Goal: Information Seeking & Learning: Learn about a topic

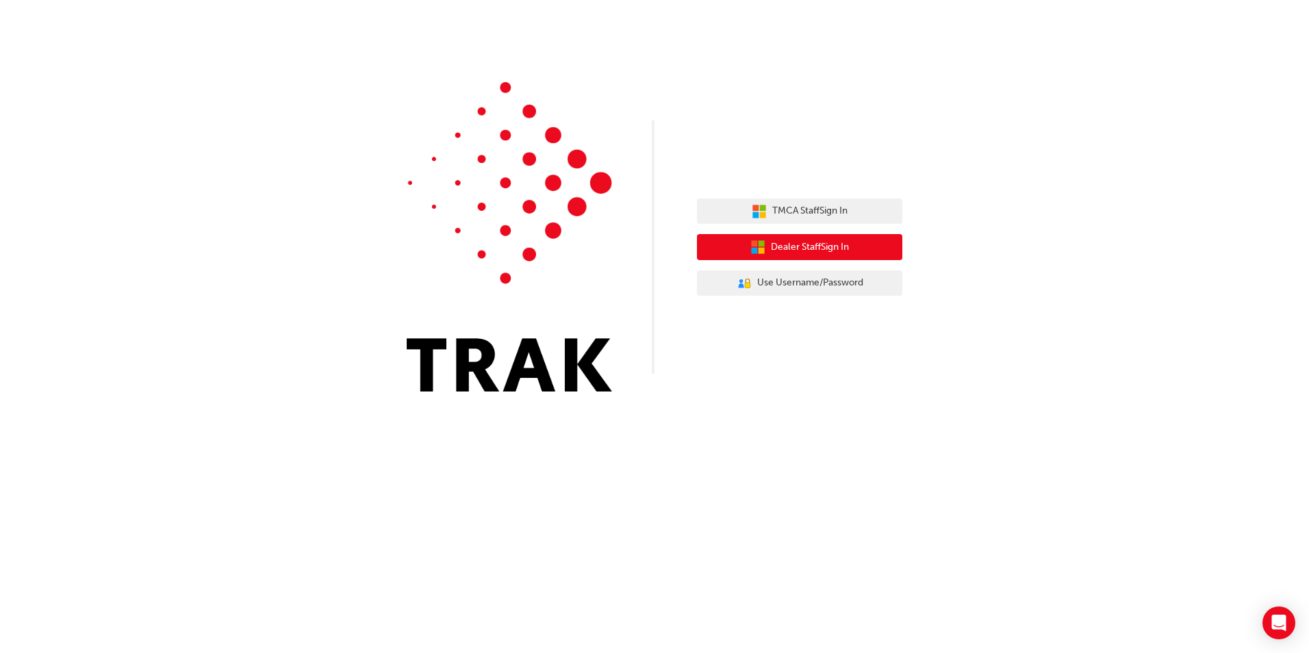
click at [798, 253] on span "Dealer Staff Sign In" at bounding box center [810, 248] width 78 height 16
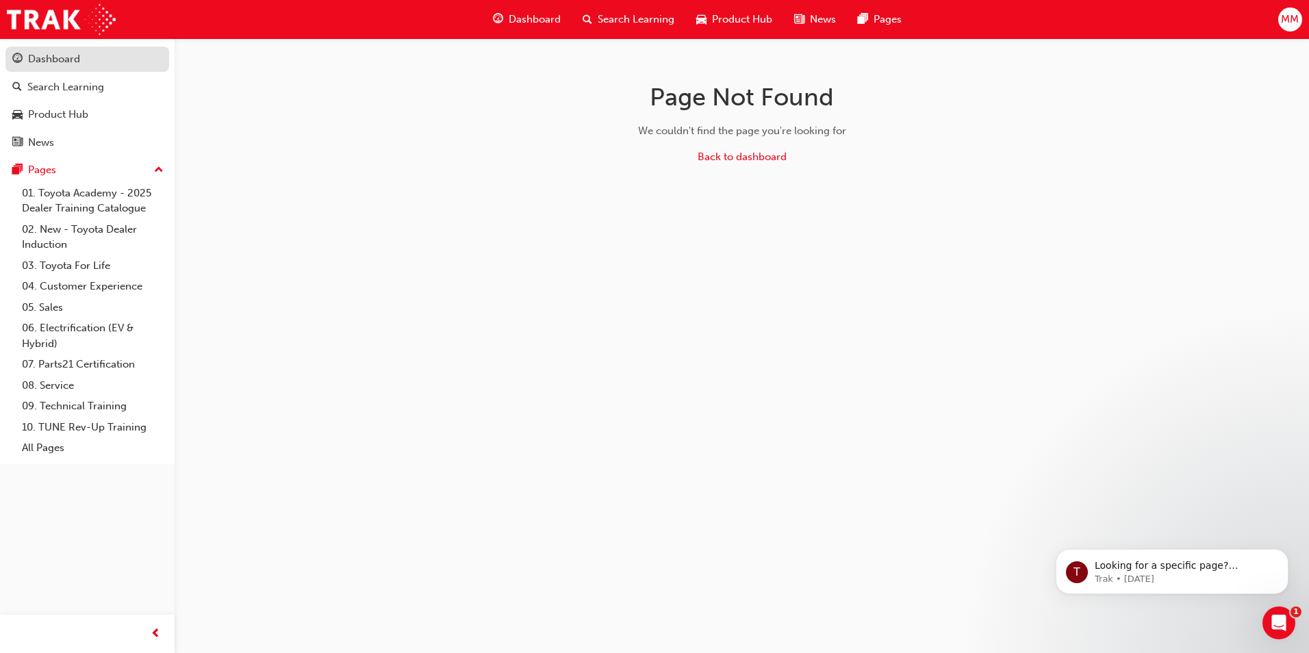
click at [64, 62] on div "Dashboard" at bounding box center [54, 59] width 52 height 16
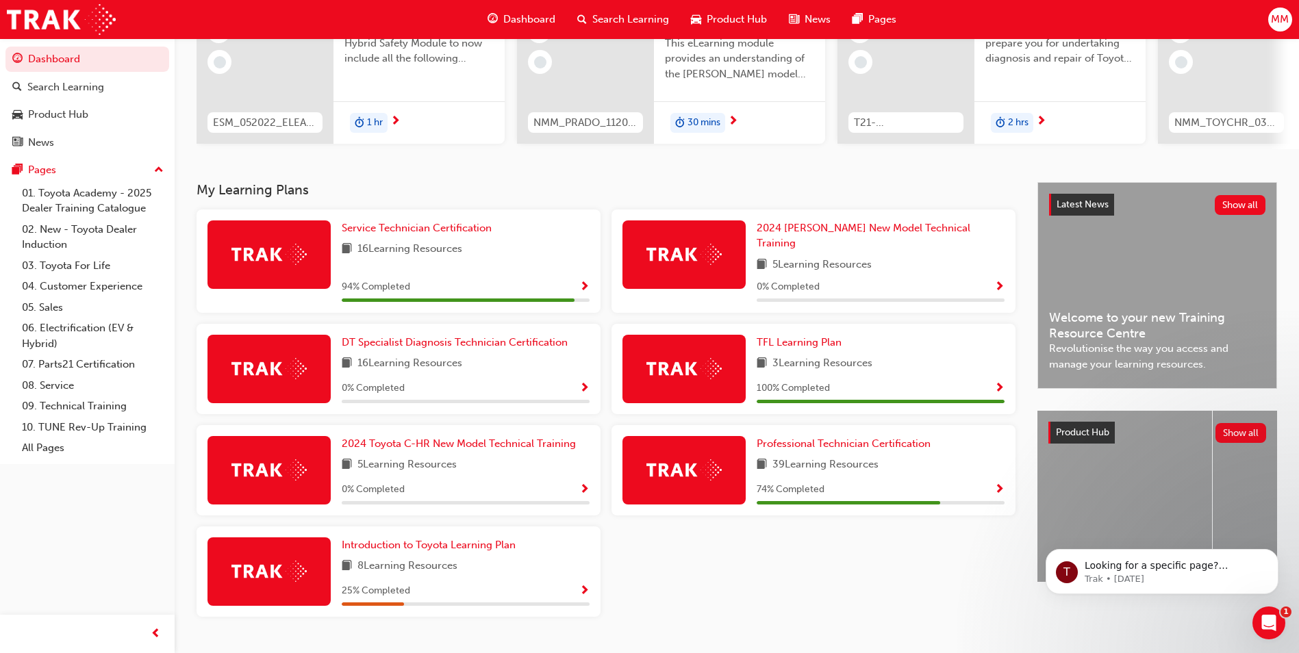
scroll to position [190, 0]
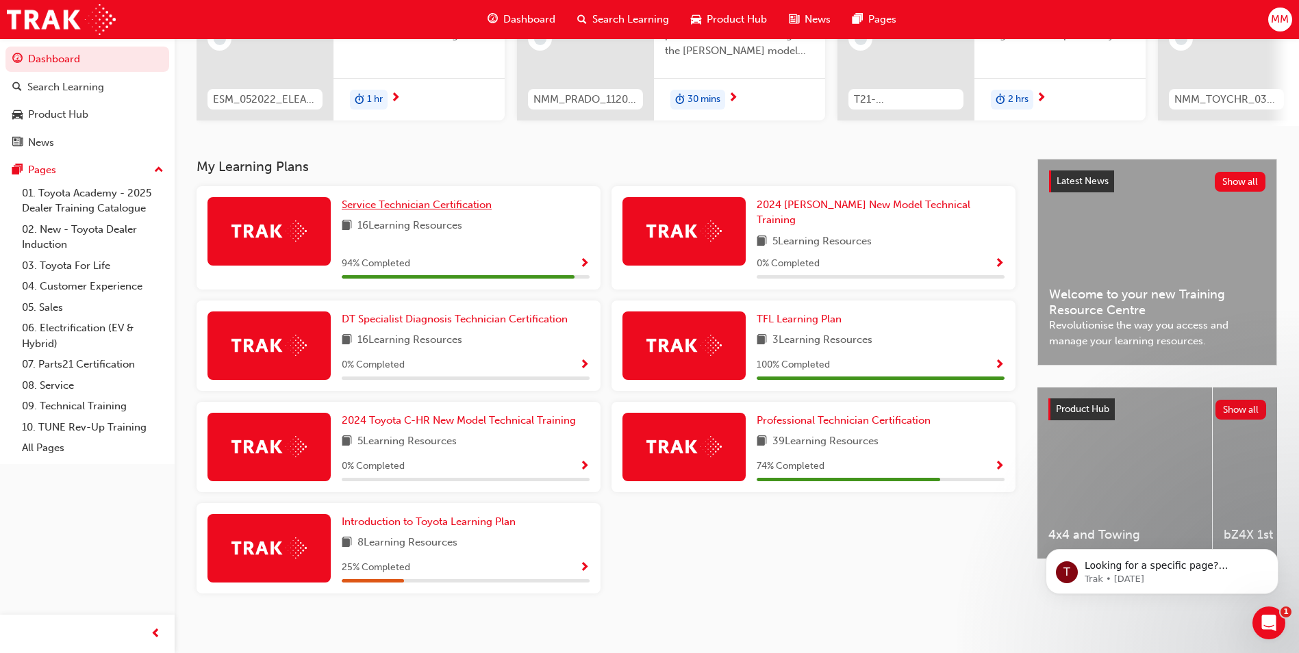
click at [392, 211] on span "Service Technician Certification" at bounding box center [417, 205] width 150 height 12
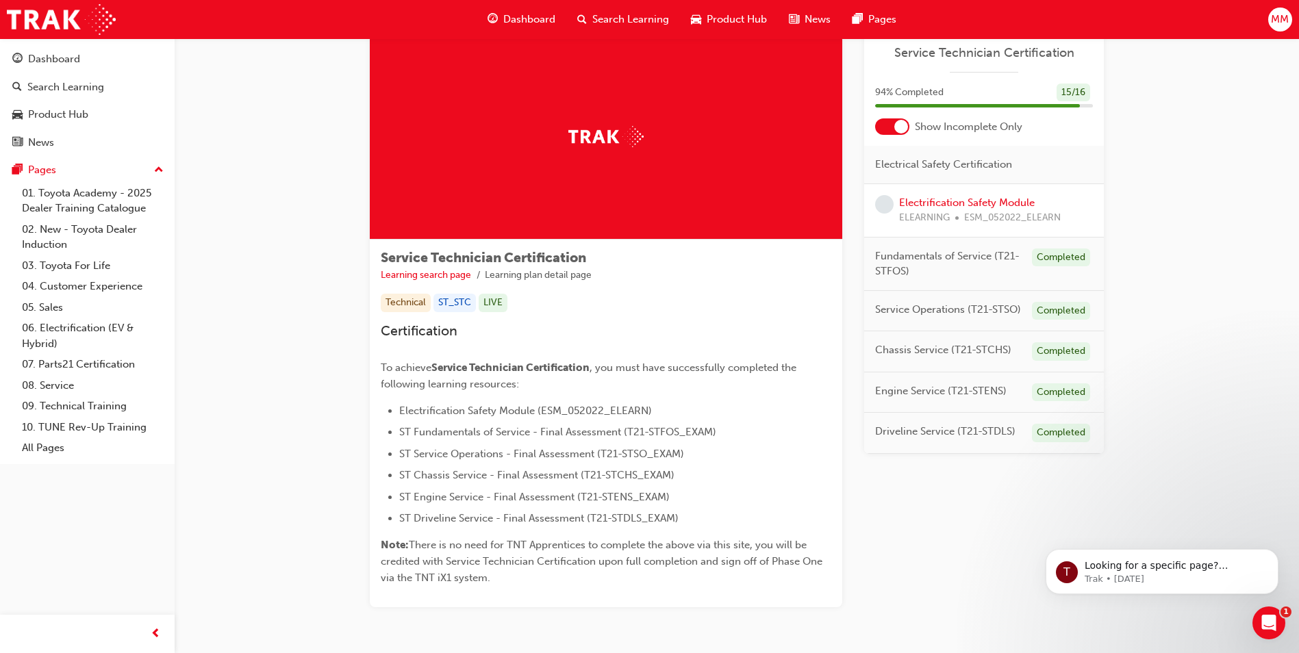
scroll to position [68, 0]
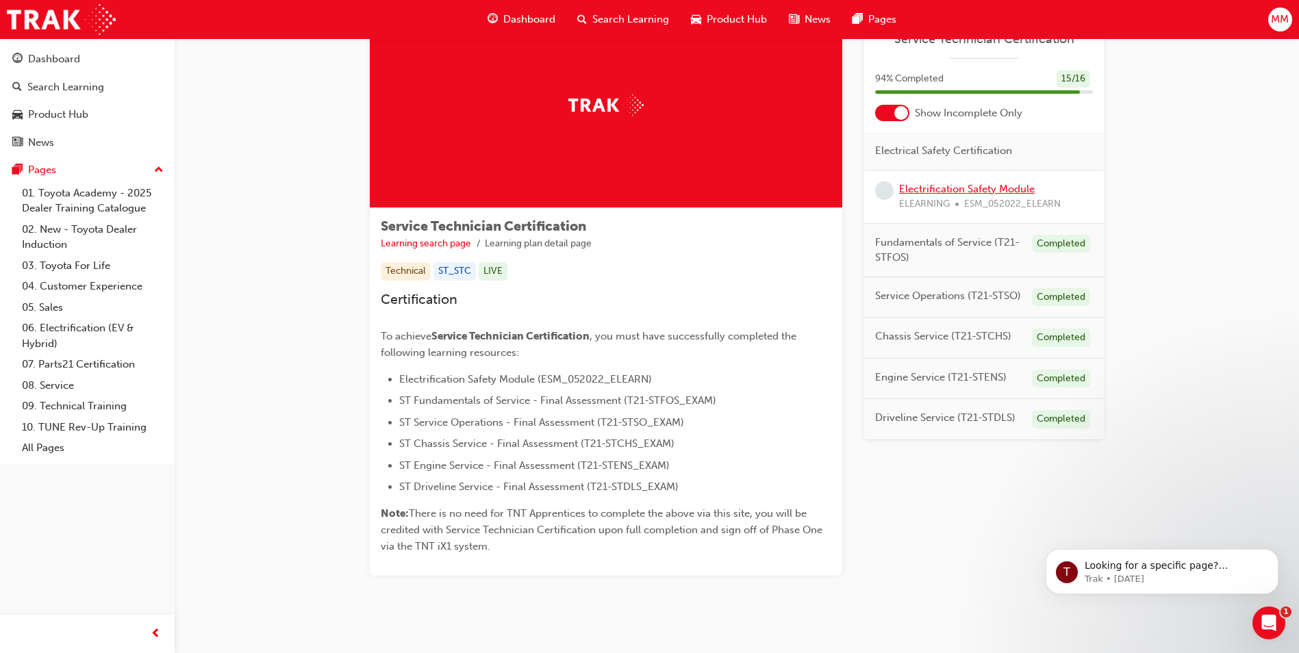
click at [935, 190] on link "Electrification Safety Module" at bounding box center [967, 189] width 136 height 12
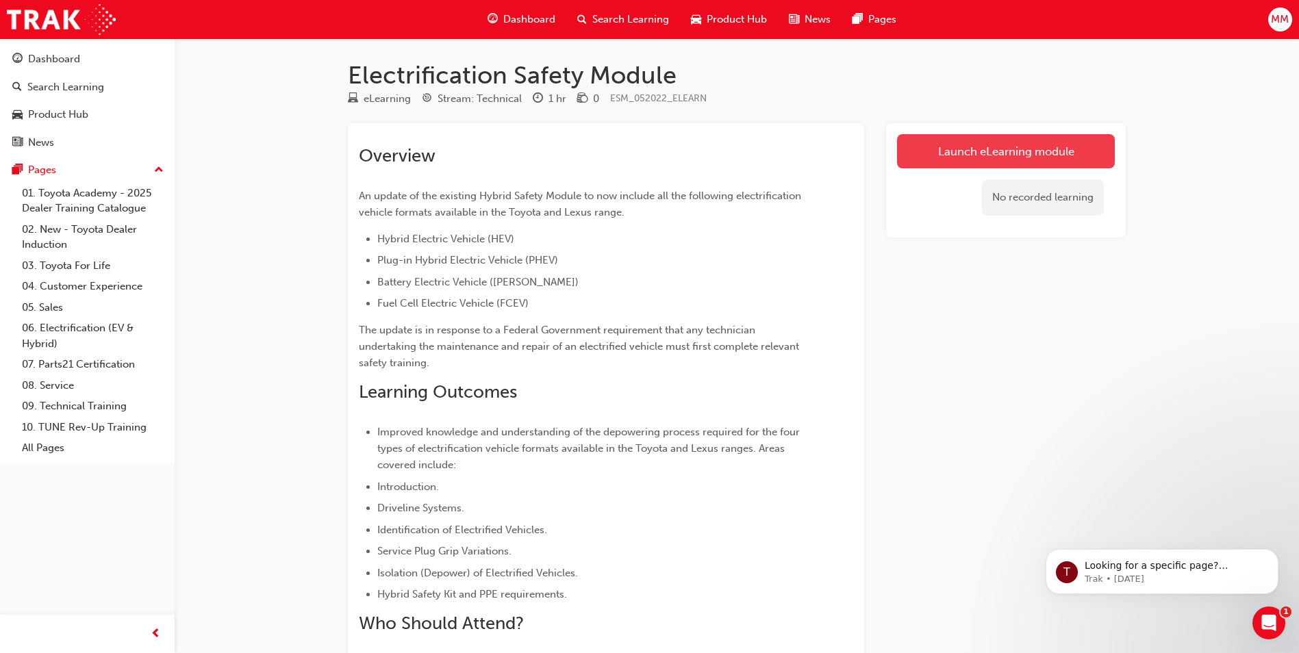
click at [971, 153] on link "Launch eLearning module" at bounding box center [1006, 151] width 218 height 34
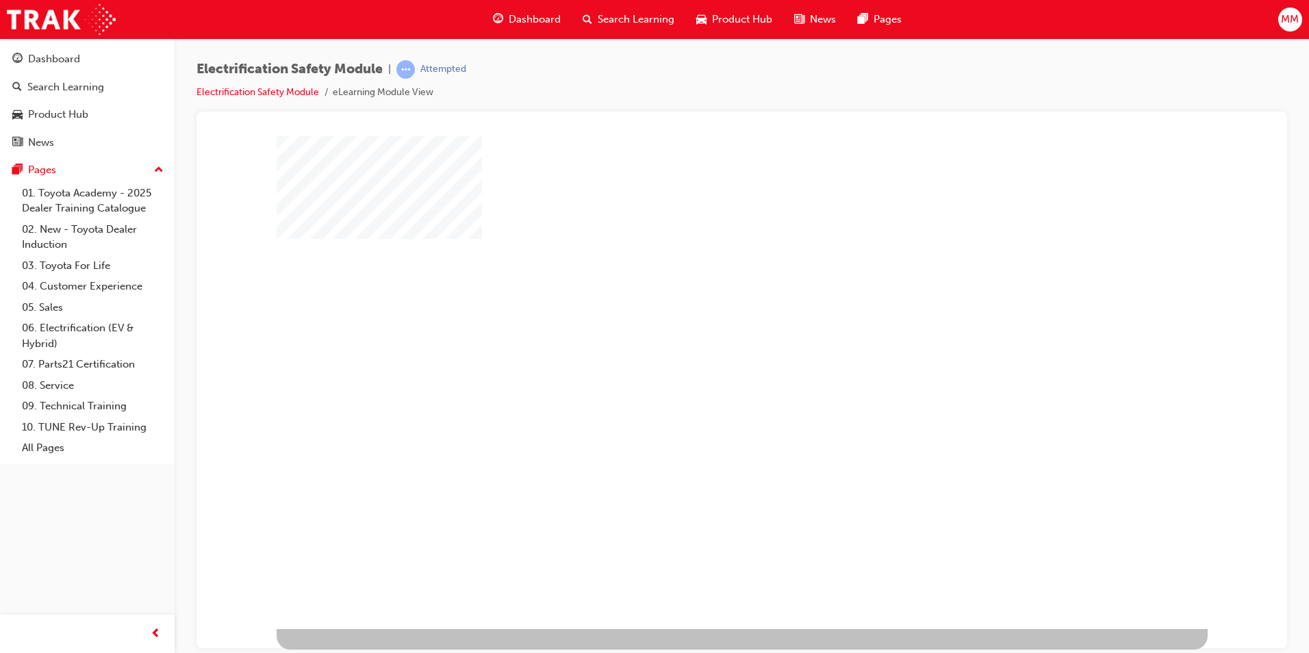
click at [702, 342] on div "play" at bounding box center [702, 342] width 0 height 0
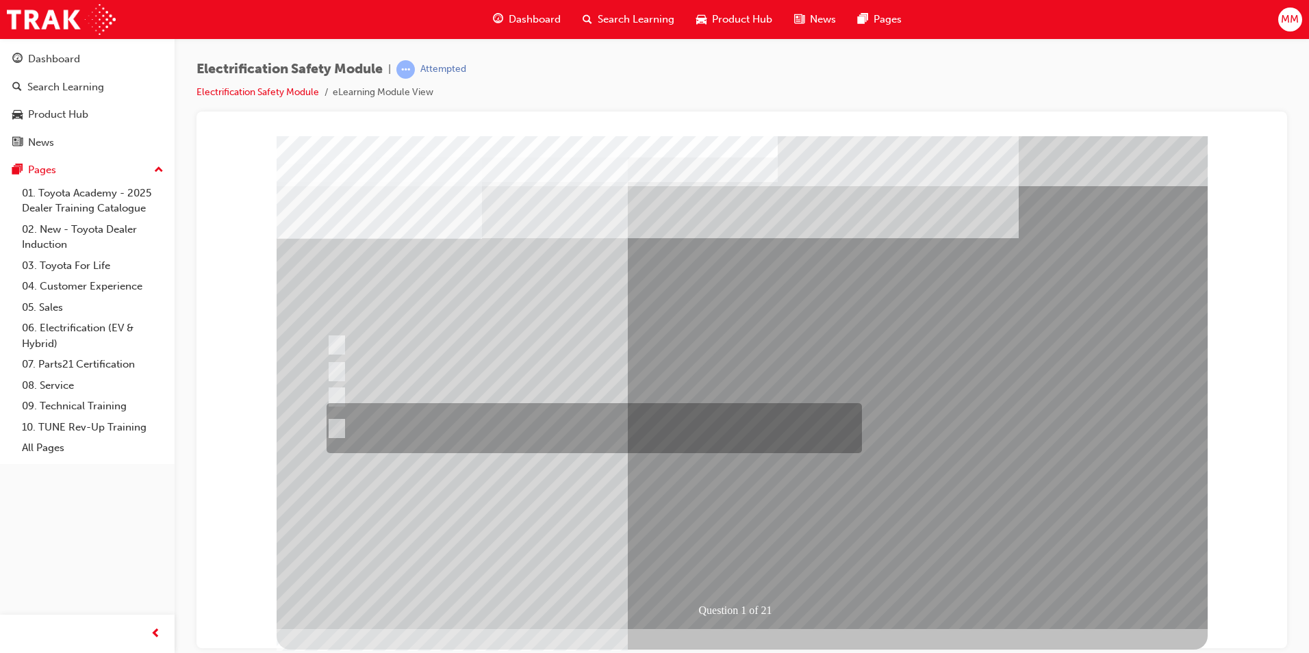
click at [341, 429] on input "The Plug-in Hybrid Electric has AC charging capability via a wall box charger a…" at bounding box center [334, 428] width 15 height 15
radio input "true"
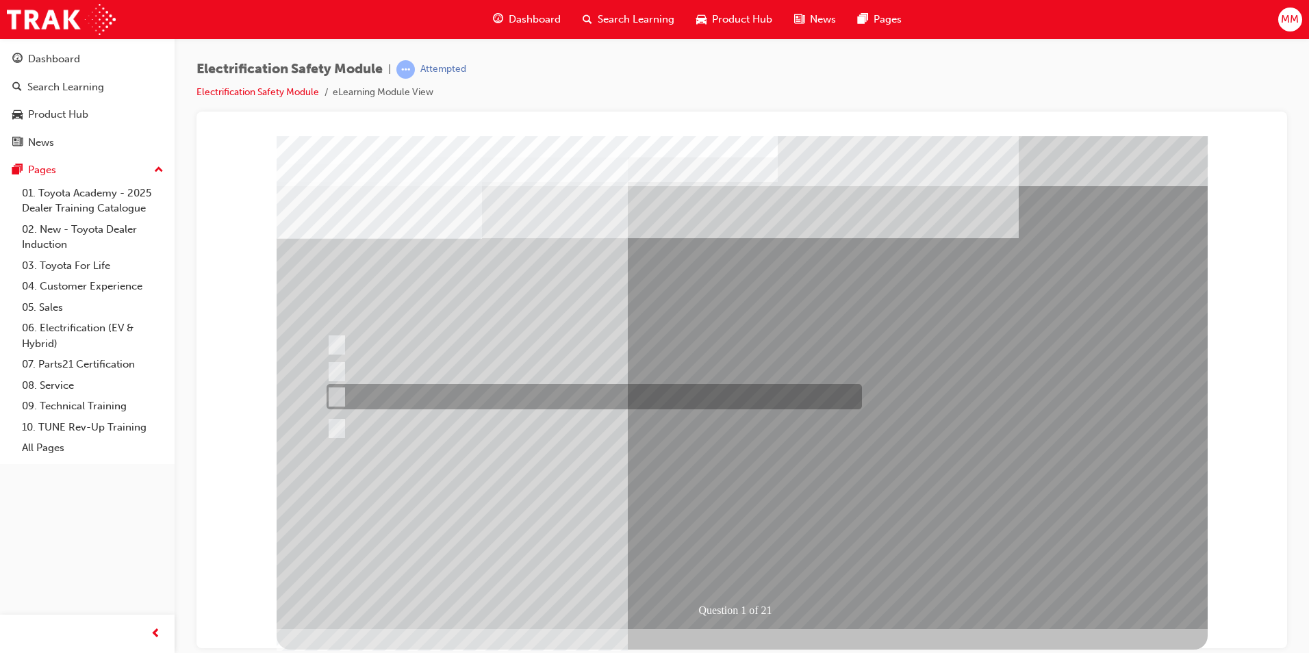
click at [329, 396] on input "The Plug-in Hybrid Electric does not use a petrol engine." at bounding box center [334, 397] width 15 height 15
radio input "true"
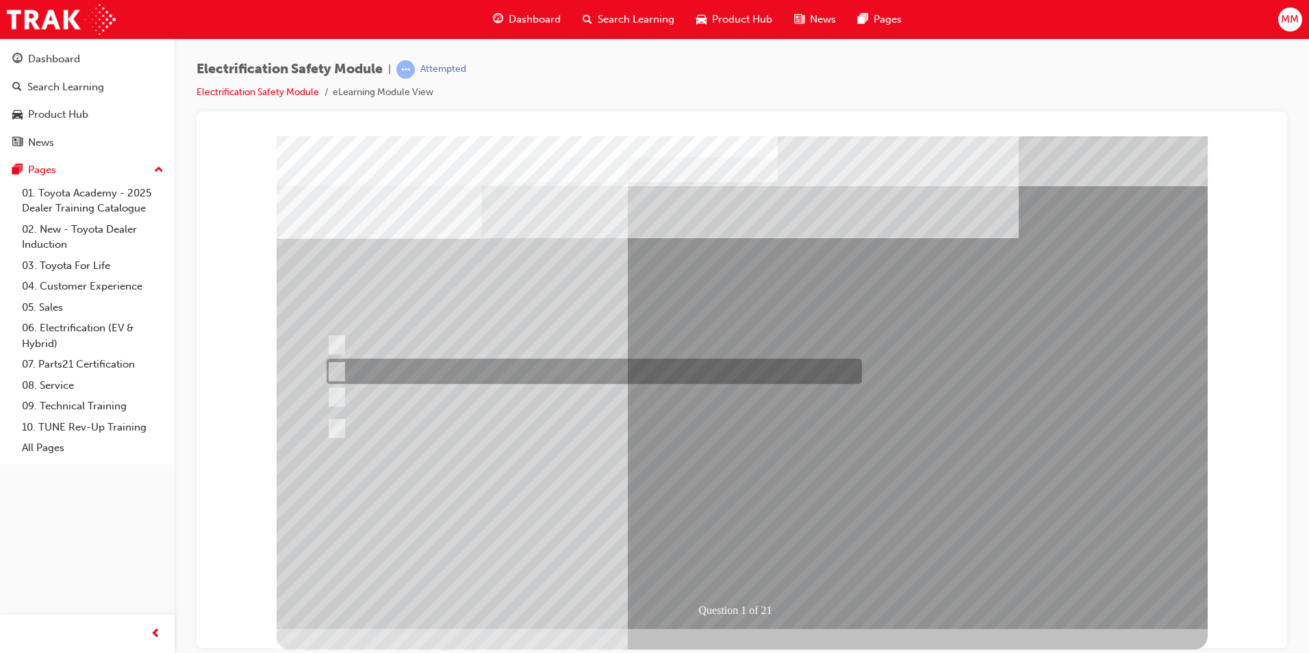
click at [332, 370] on input "The Hybrid Electric has AC charging capability via a wall box charger." at bounding box center [334, 371] width 15 height 15
radio input "true"
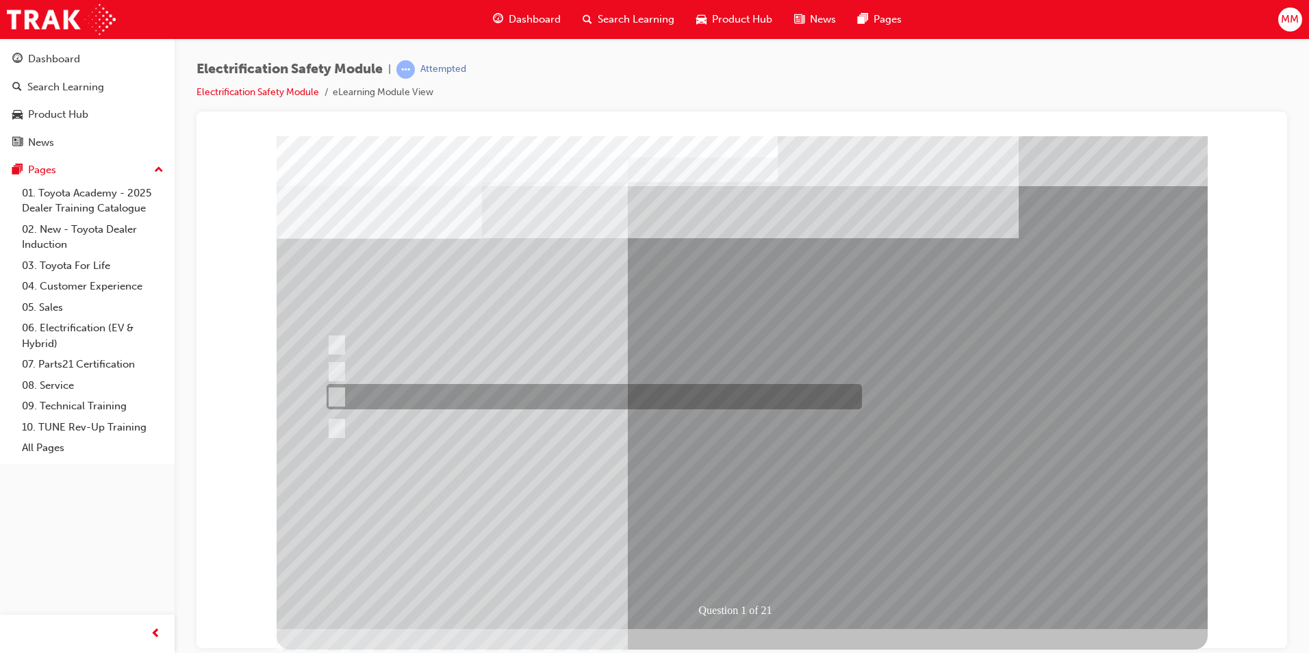
click at [334, 402] on input "The Plug-in Hybrid Electric does not use a petrol engine." at bounding box center [334, 397] width 15 height 15
radio input "true"
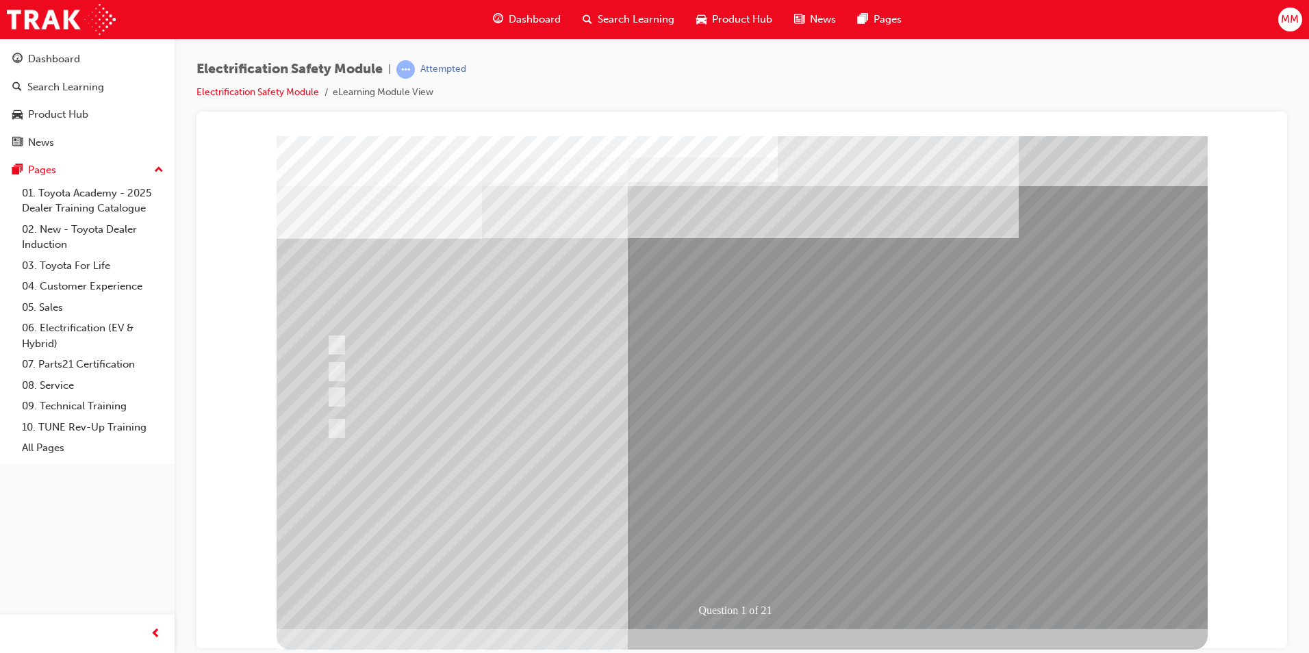
click at [1290, 13] on span "MM" at bounding box center [1290, 20] width 18 height 16
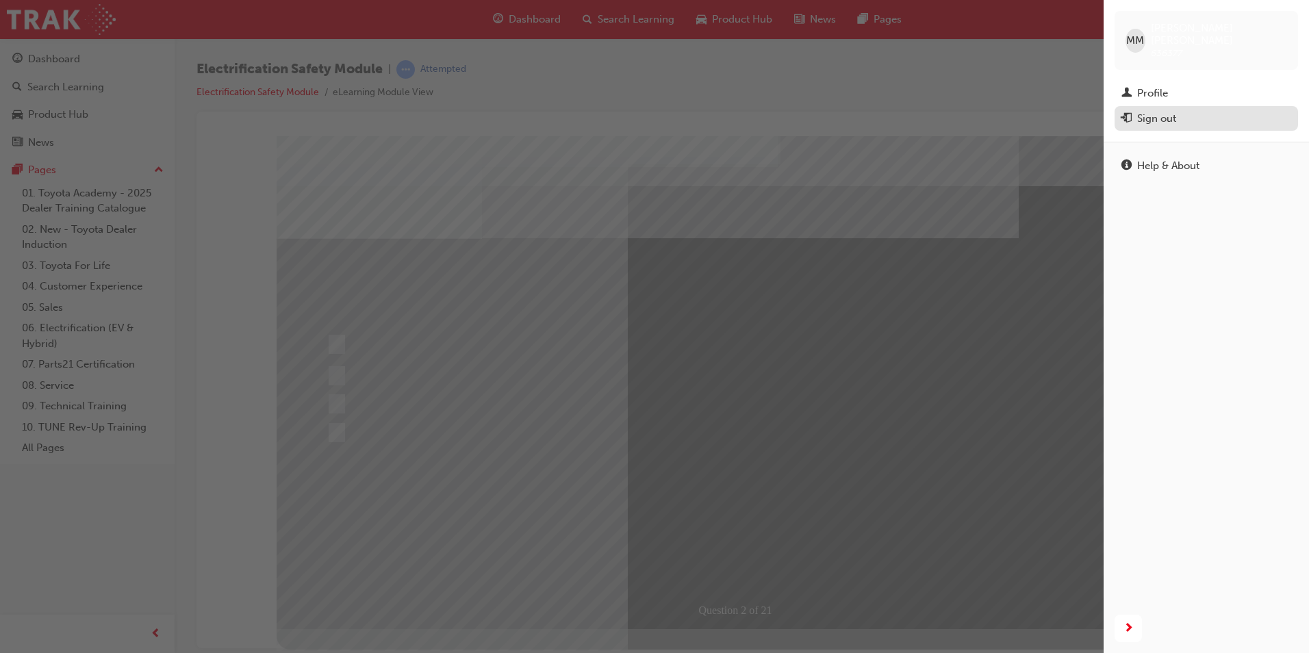
click at [1171, 111] on div "Sign out" at bounding box center [1156, 119] width 39 height 16
